Goal: Task Accomplishment & Management: Manage account settings

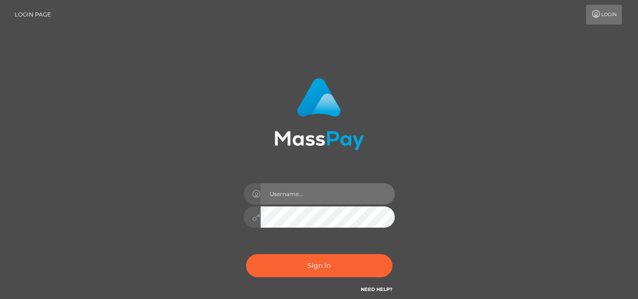
click at [278, 195] on input "text" at bounding box center [328, 193] width 134 height 21
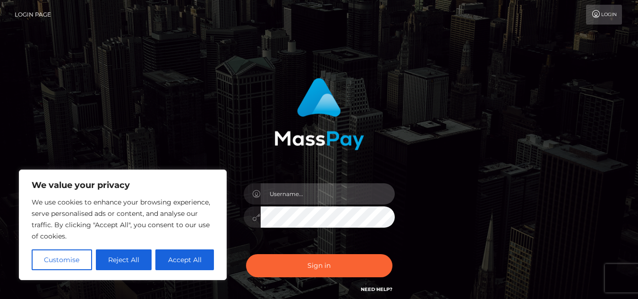
click at [284, 192] on input "text" at bounding box center [328, 193] width 134 height 21
click at [287, 197] on input "text" at bounding box center [328, 193] width 134 height 21
type input "[EMAIL_ADDRESS][DOMAIN_NAME]"
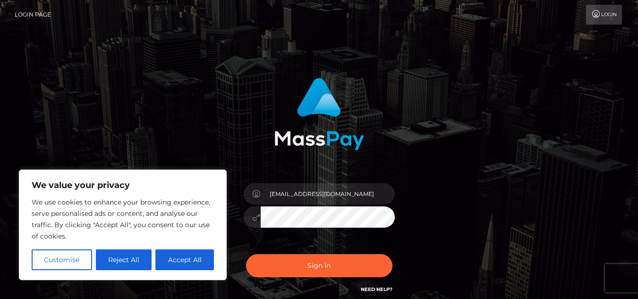
click at [246, 254] on button "Sign in" at bounding box center [319, 265] width 146 height 23
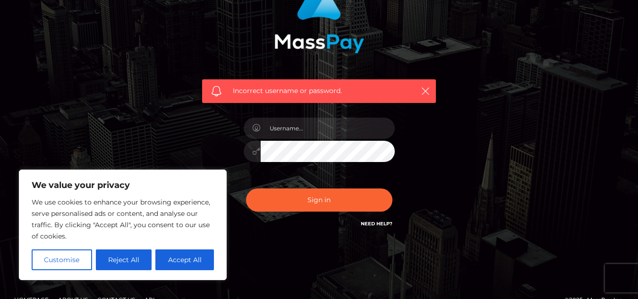
scroll to position [103, 0]
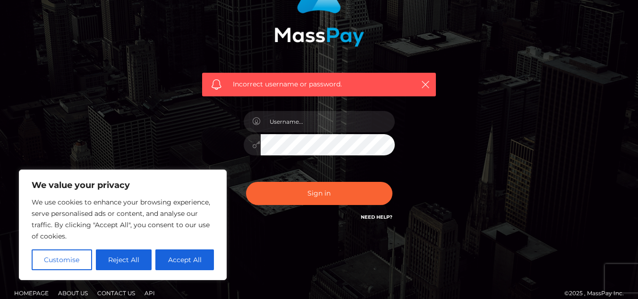
click at [381, 216] on link "Need Help?" at bounding box center [377, 217] width 32 height 6
click at [591, 105] on div "Incorrect username or password." at bounding box center [319, 103] width 638 height 413
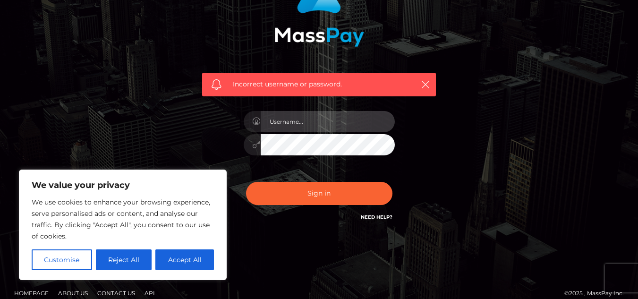
drag, startPoint x: 291, startPoint y: 117, endPoint x: 299, endPoint y: 126, distance: 12.0
click at [291, 117] on input "text" at bounding box center [328, 121] width 134 height 21
type input "[EMAIL_ADDRESS][DOMAIN_NAME]"
click at [246, 182] on button "Sign in" at bounding box center [319, 193] width 146 height 23
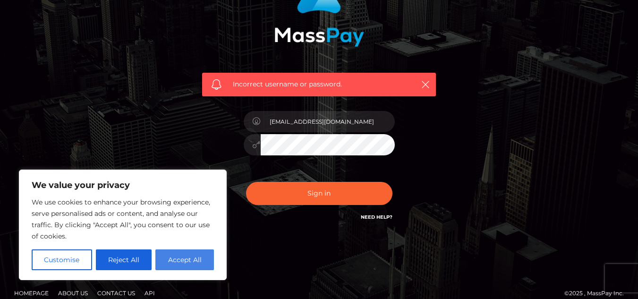
click at [182, 252] on button "Accept All" at bounding box center [184, 259] width 59 height 21
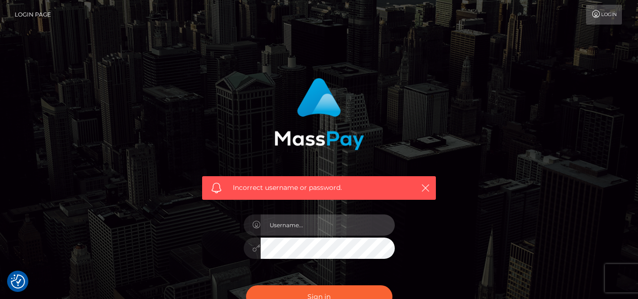
click at [296, 226] on input "text" at bounding box center [328, 224] width 134 height 21
type input "[EMAIL_ADDRESS][DOMAIN_NAME]"
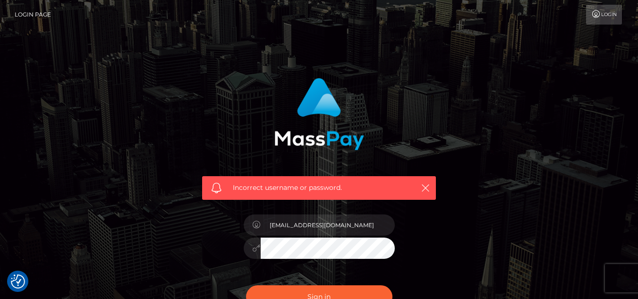
click at [246, 285] on button "Sign in" at bounding box center [319, 296] width 146 height 23
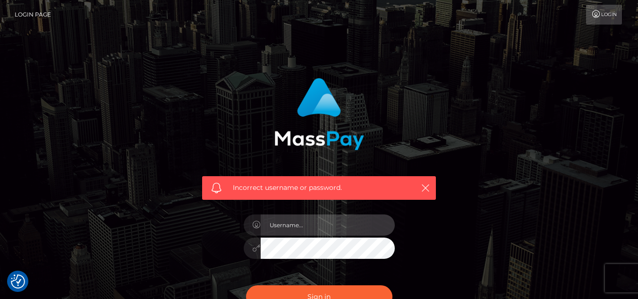
click at [282, 224] on input "text" at bounding box center [328, 224] width 134 height 21
type input "[EMAIL_ADDRESS][DOMAIN_NAME]"
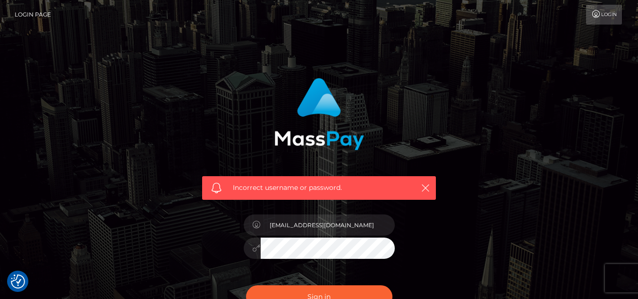
click at [246, 285] on button "Sign in" at bounding box center [319, 296] width 146 height 23
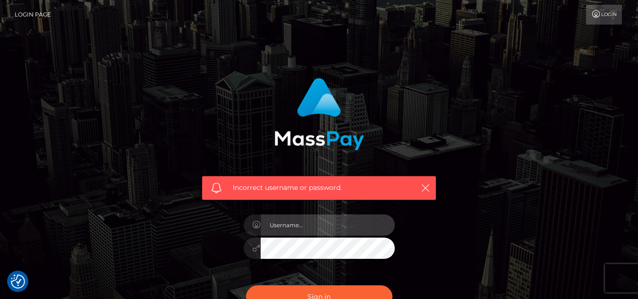
click at [281, 220] on input "text" at bounding box center [328, 224] width 134 height 21
type input "bblovegrove@gmail.com"
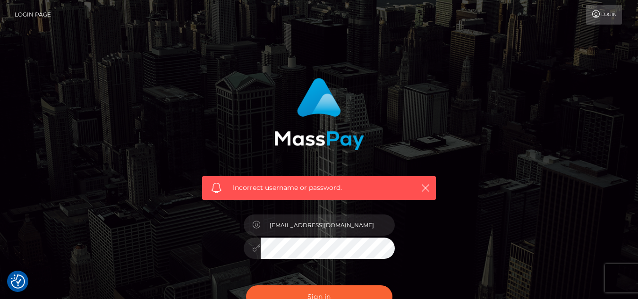
click at [246, 285] on button "Sign in" at bounding box center [319, 296] width 146 height 23
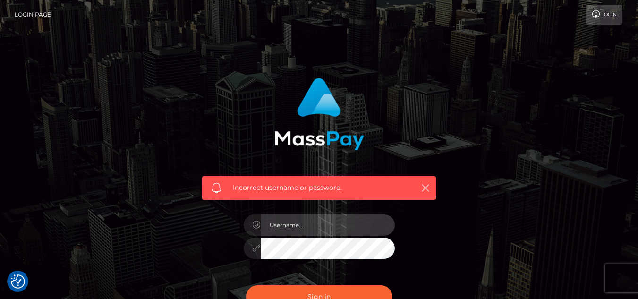
click at [297, 229] on input "text" at bounding box center [328, 224] width 134 height 21
type input "bblovegrove@gmail.com"
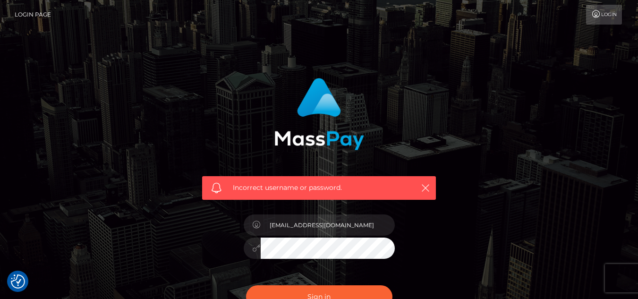
click at [246, 285] on button "Sign in" at bounding box center [319, 296] width 146 height 23
click at [426, 192] on icon "button" at bounding box center [425, 187] width 9 height 9
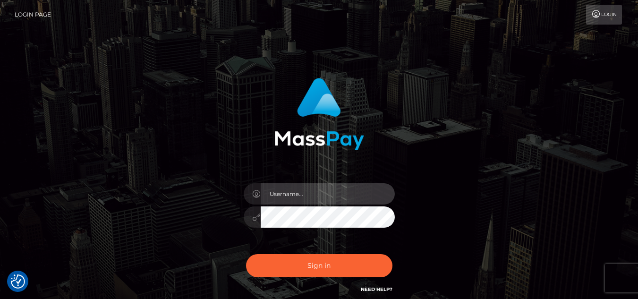
click at [279, 196] on input "text" at bounding box center [328, 193] width 134 height 21
type input "bblovegrove@gmail.com"
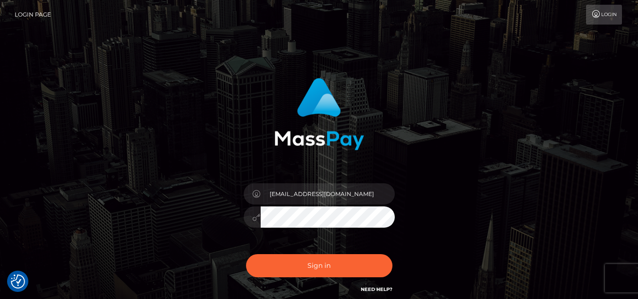
click at [246, 254] on button "Sign in" at bounding box center [319, 265] width 146 height 23
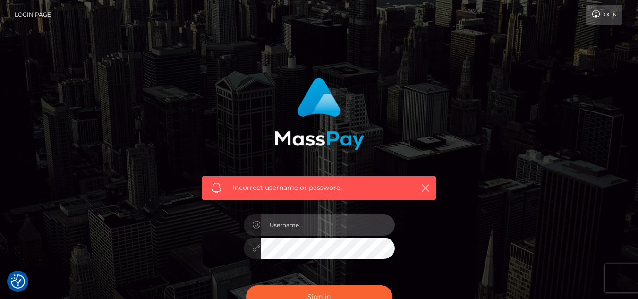
click at [299, 227] on input "text" at bounding box center [328, 224] width 134 height 21
type input "bblovegrove@gmail.com"
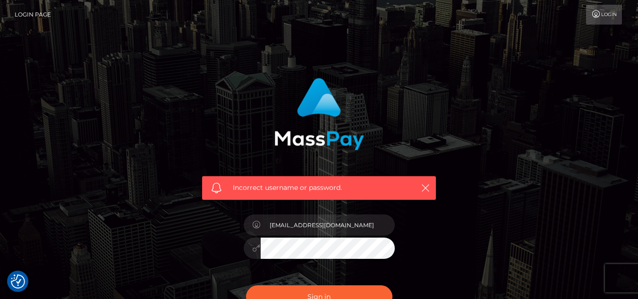
click at [246, 285] on button "Sign in" at bounding box center [319, 296] width 146 height 23
click at [430, 193] on button "button" at bounding box center [426, 188] width 12 height 12
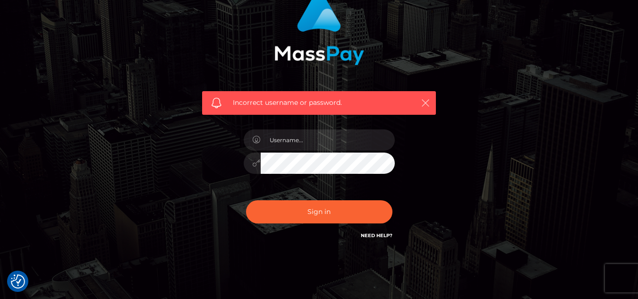
scroll to position [86, 0]
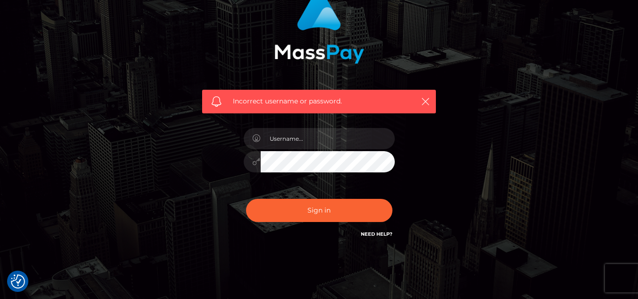
click at [375, 233] on link "Need Help?" at bounding box center [377, 234] width 32 height 6
